Goal: Check status: Check status

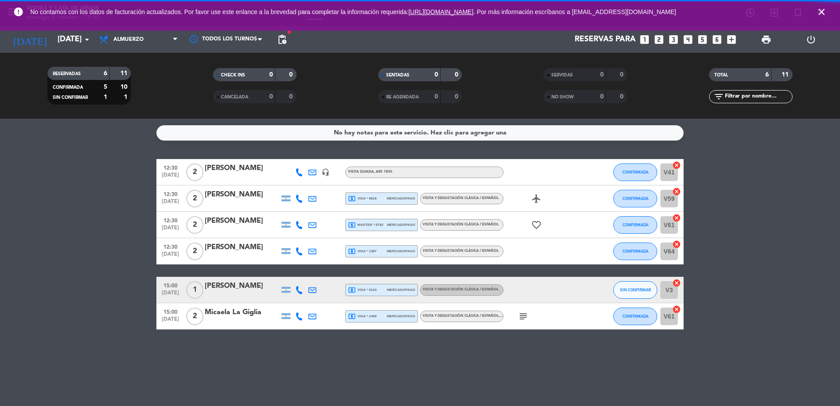
click at [824, 12] on icon "close" at bounding box center [821, 12] width 11 height 11
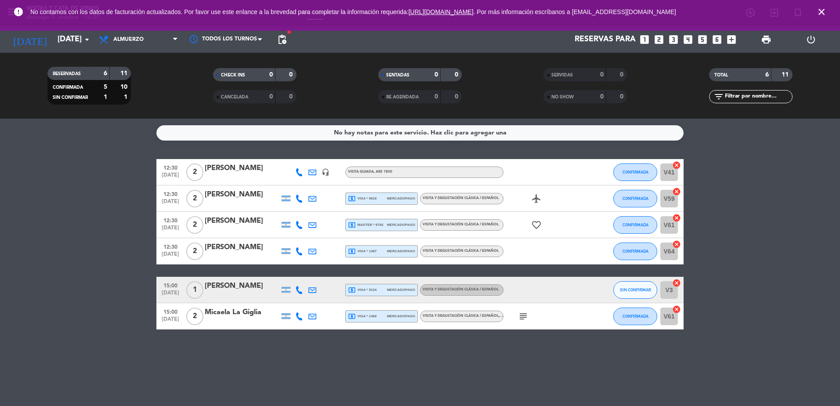
click at [376, 314] on span "local_atm visa * 1468" at bounding box center [362, 316] width 29 height 8
click at [380, 286] on div "local_atm visa * 5134 mercadopago" at bounding box center [381, 289] width 67 height 11
click at [369, 350] on div "No hay notas para este servicio. Haz clic para agregar una 12:30 [DATE] 2 [PERS…" at bounding box center [420, 262] width 840 height 287
click at [388, 316] on span "mercadopago" at bounding box center [401, 316] width 28 height 6
click at [382, 286] on div "local_atm visa * 5134 mercadopago" at bounding box center [381, 289] width 67 height 11
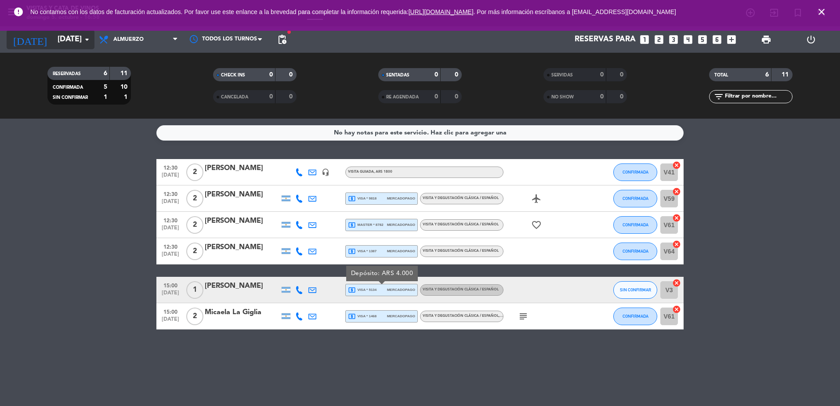
click at [83, 41] on icon "arrow_drop_down" at bounding box center [87, 39] width 11 height 11
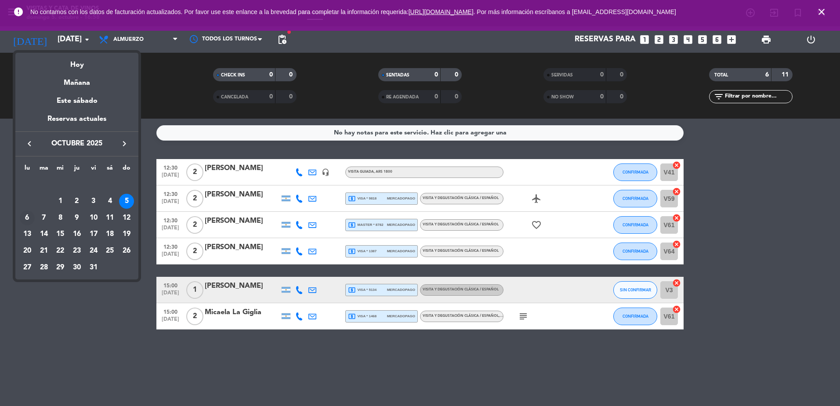
click at [27, 216] on div "6" at bounding box center [27, 217] width 15 height 15
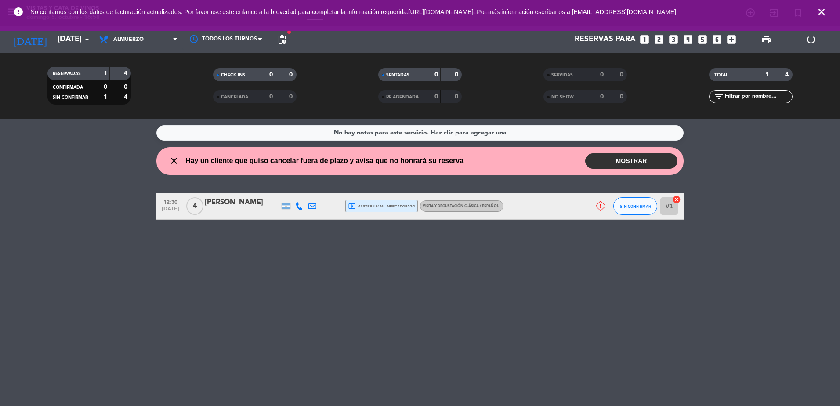
click at [817, 10] on icon "close" at bounding box center [821, 12] width 11 height 11
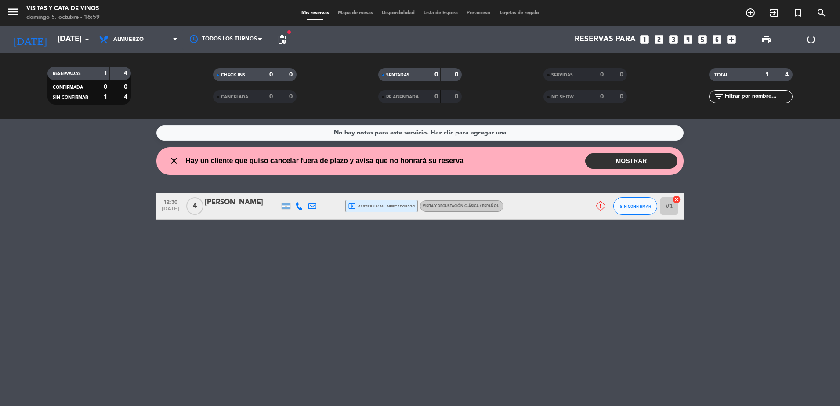
click at [640, 156] on button "MOSTRAR" at bounding box center [631, 160] width 92 height 15
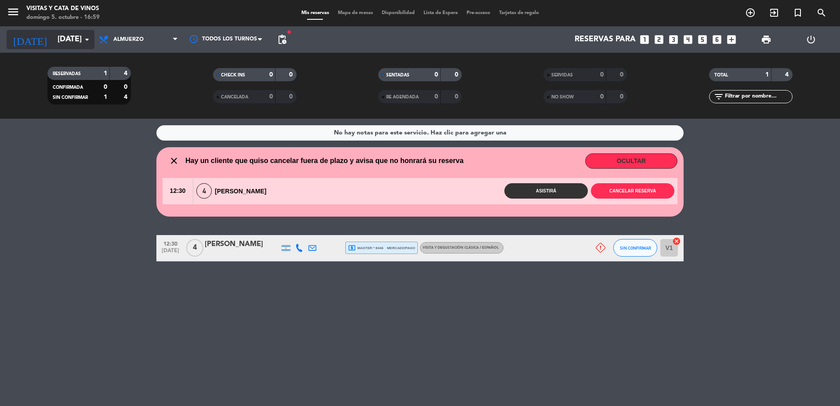
click at [77, 43] on input "[DATE]" at bounding box center [104, 40] width 102 height 18
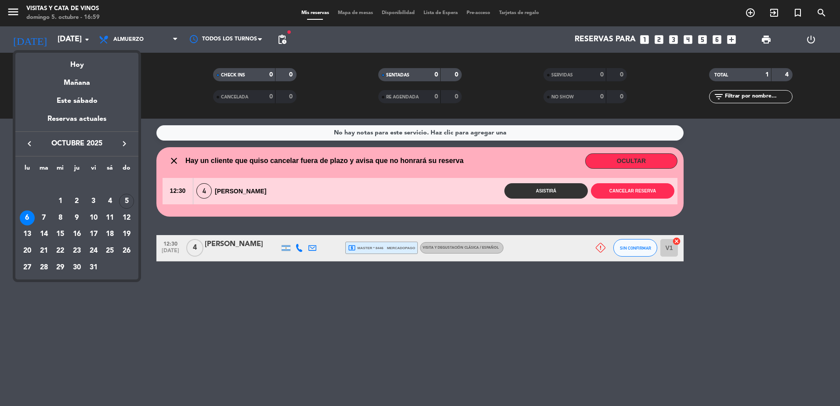
click at [124, 199] on div "5" at bounding box center [126, 201] width 15 height 15
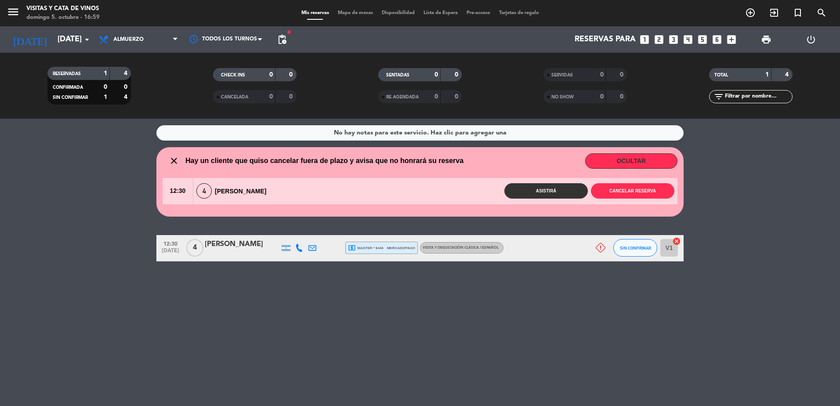
type input "[DATE]"
